Goal: Task Accomplishment & Management: Use online tool/utility

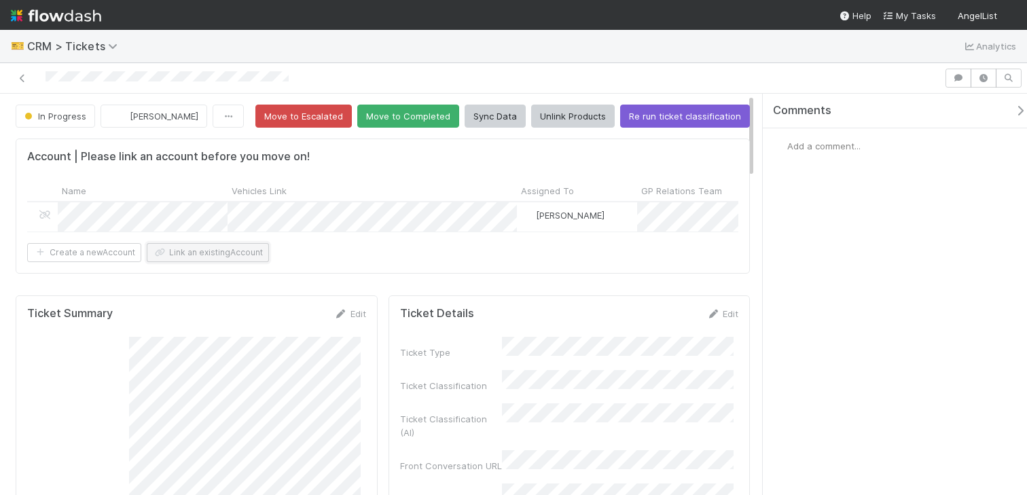
click at [206, 261] on button "Link an existing Account" at bounding box center [208, 252] width 122 height 19
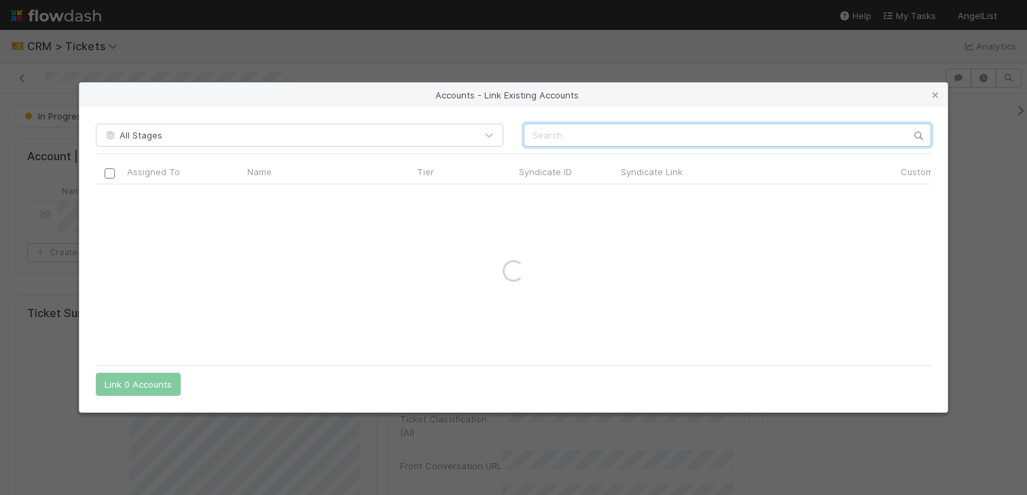
click at [589, 138] on input "text" at bounding box center [726, 135] width 407 height 23
click at [581, 134] on input "spice capital" at bounding box center [726, 135] width 407 height 23
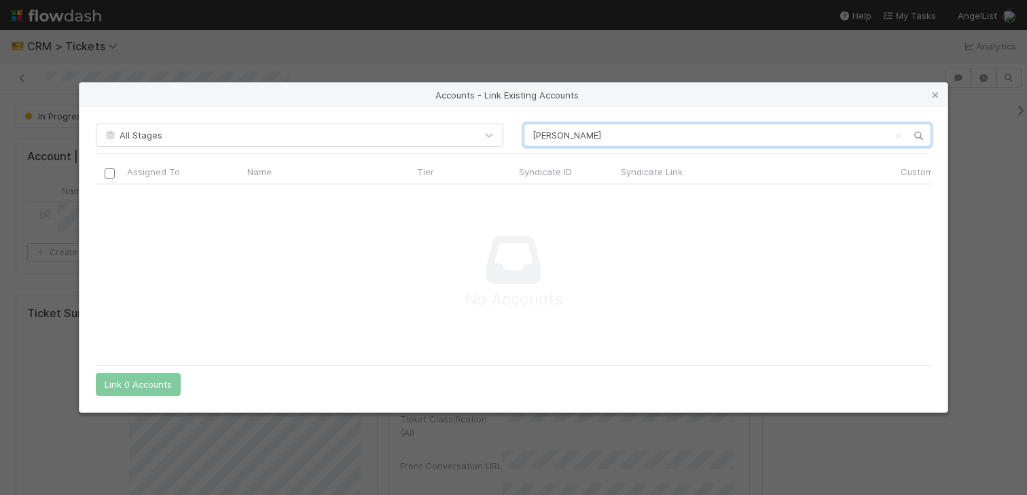
scroll to position [153, 825]
click at [575, 140] on input "maya bakhai" at bounding box center [726, 135] width 407 height 23
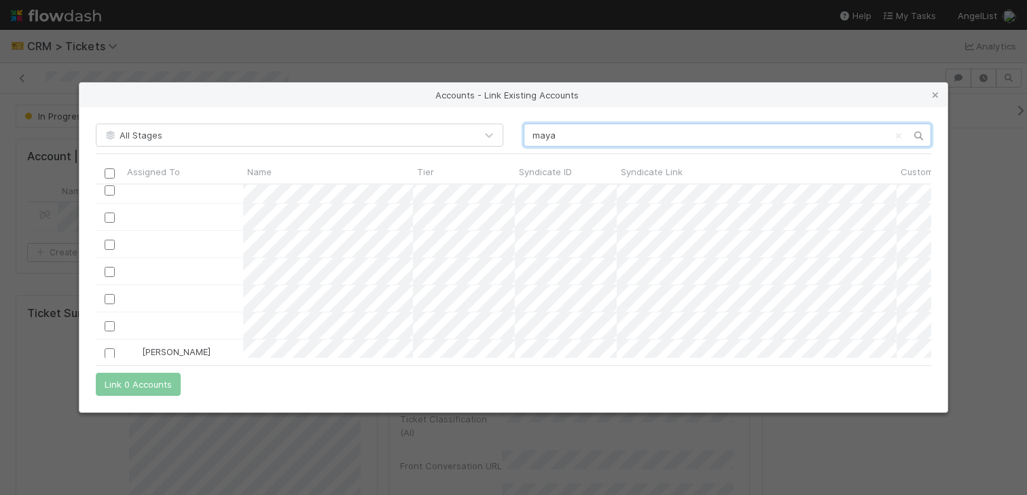
scroll to position [264, 0]
click at [542, 145] on input "maya" at bounding box center [726, 135] width 407 height 23
click at [598, 128] on input "maya" at bounding box center [726, 135] width 407 height 23
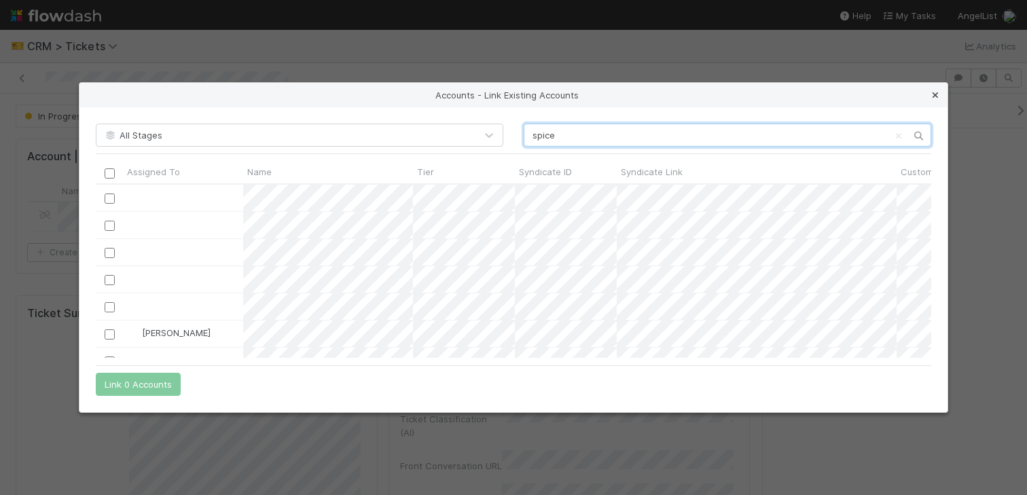
type input "spice"
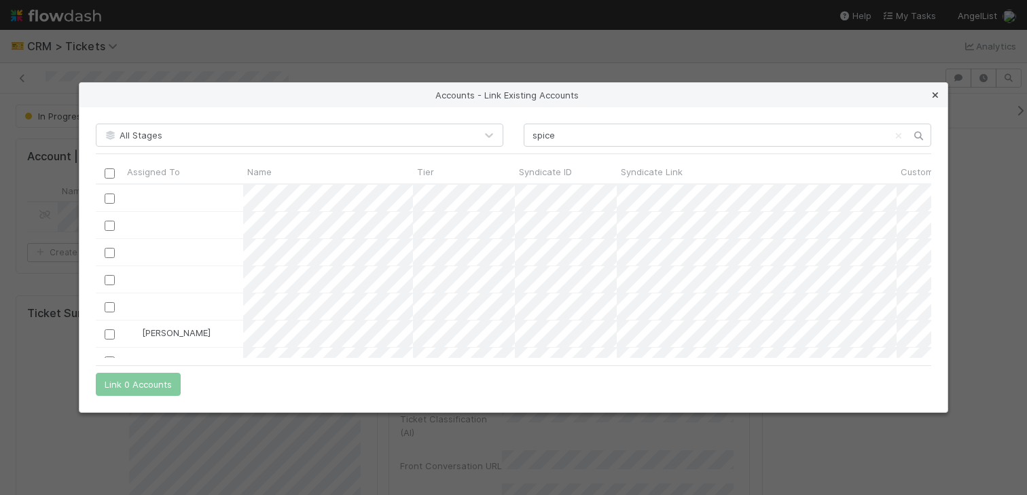
click at [941, 95] on div "Accounts - Link Existing Accounts" at bounding box center [513, 95] width 868 height 24
click at [940, 95] on icon at bounding box center [935, 95] width 14 height 9
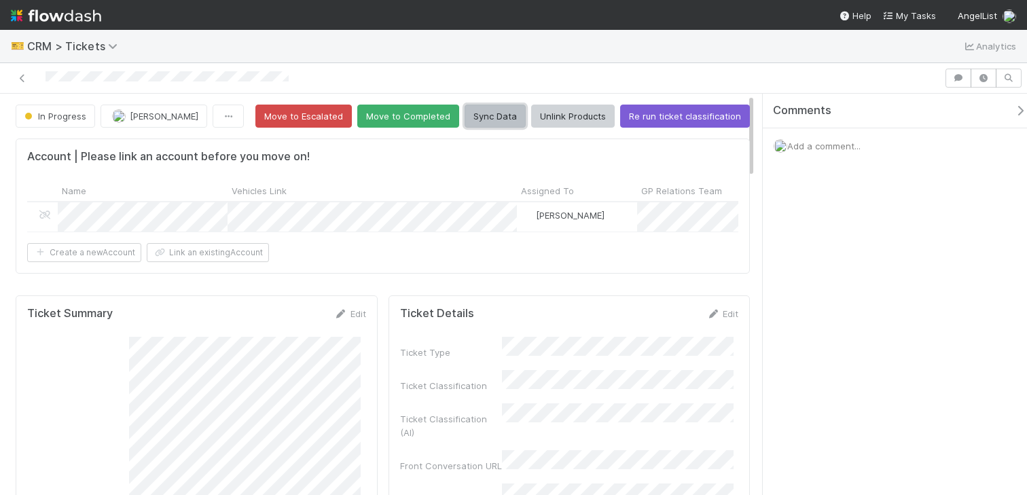
click at [471, 109] on button "Sync Data" at bounding box center [494, 116] width 61 height 23
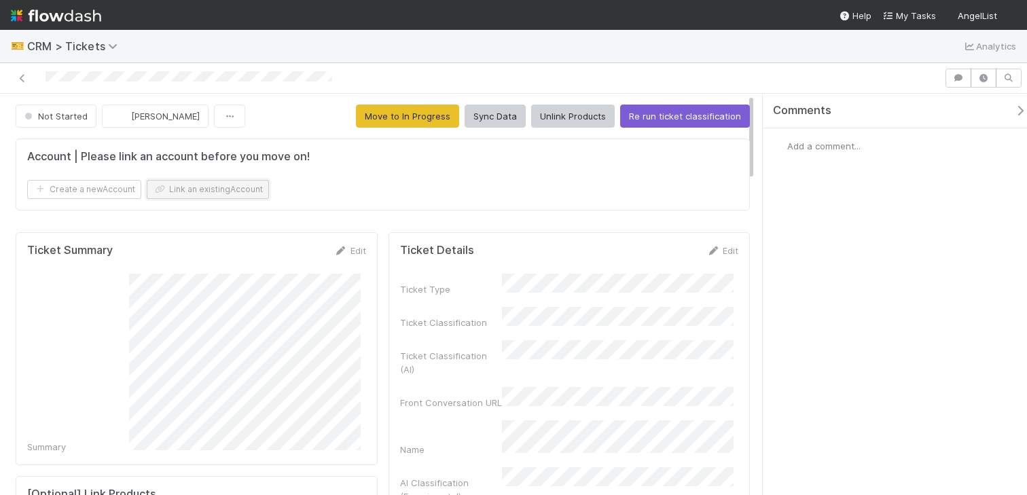
click at [231, 181] on button "Link an existing Account" at bounding box center [208, 189] width 122 height 19
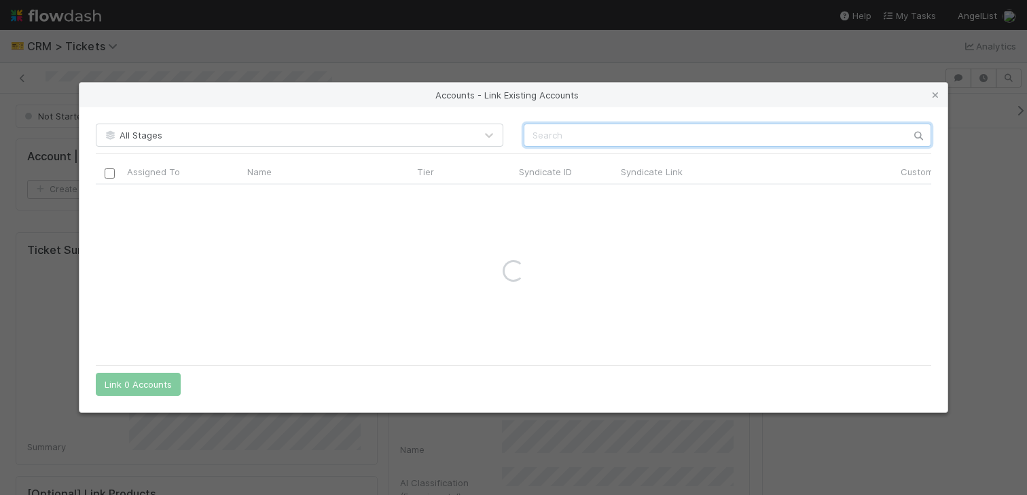
click at [541, 140] on input "text" at bounding box center [726, 135] width 407 height 23
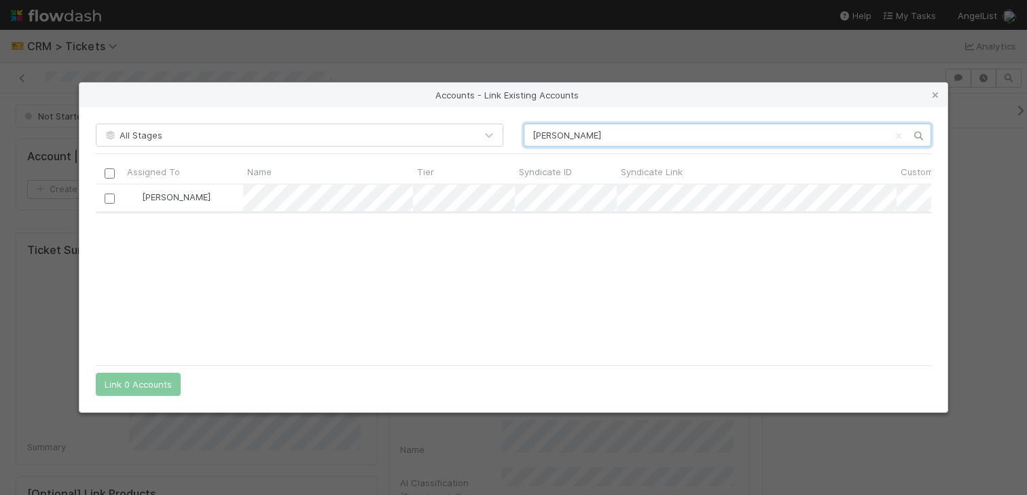
type input "[PERSON_NAME]"
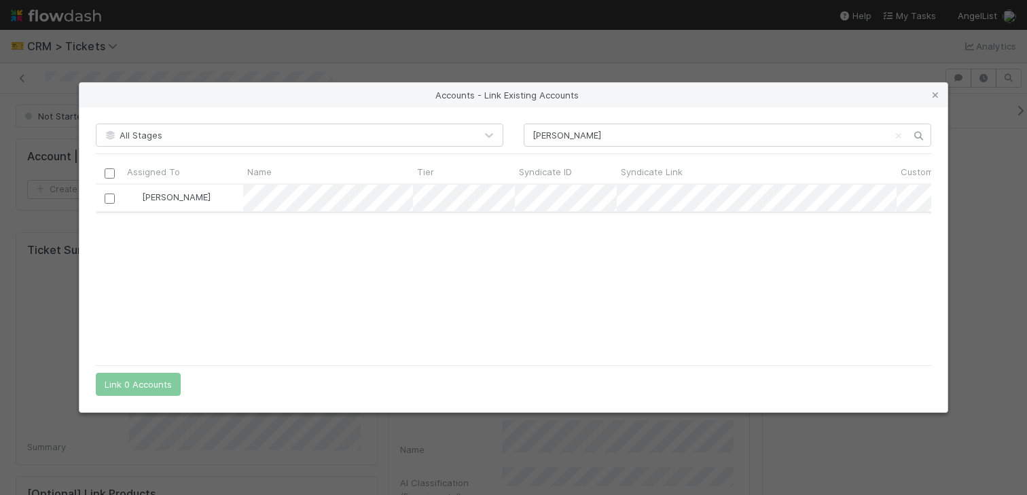
click at [107, 204] on div at bounding box center [109, 197] width 16 height 15
click at [111, 199] on input "checkbox" at bounding box center [110, 199] width 10 height 10
click at [138, 390] on button "Link 1 Account" at bounding box center [135, 384] width 79 height 23
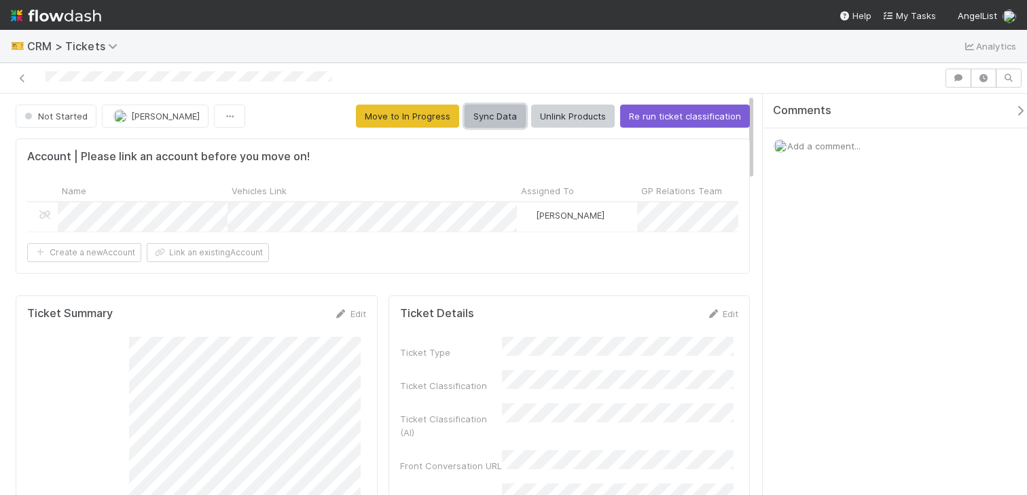
click at [471, 116] on button "Sync Data" at bounding box center [494, 116] width 61 height 23
